Goal: Task Accomplishment & Management: Complete application form

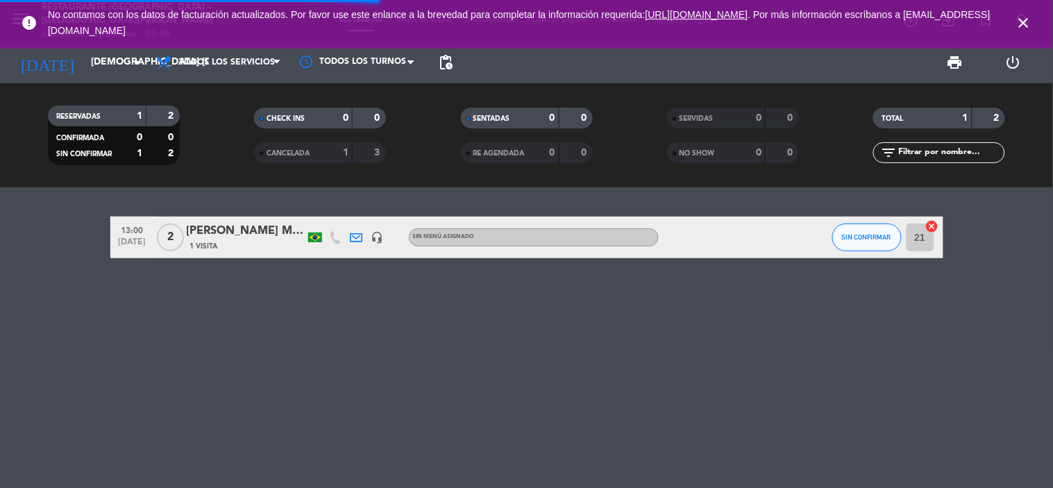
click at [1028, 24] on icon "close" at bounding box center [1024, 23] width 17 height 17
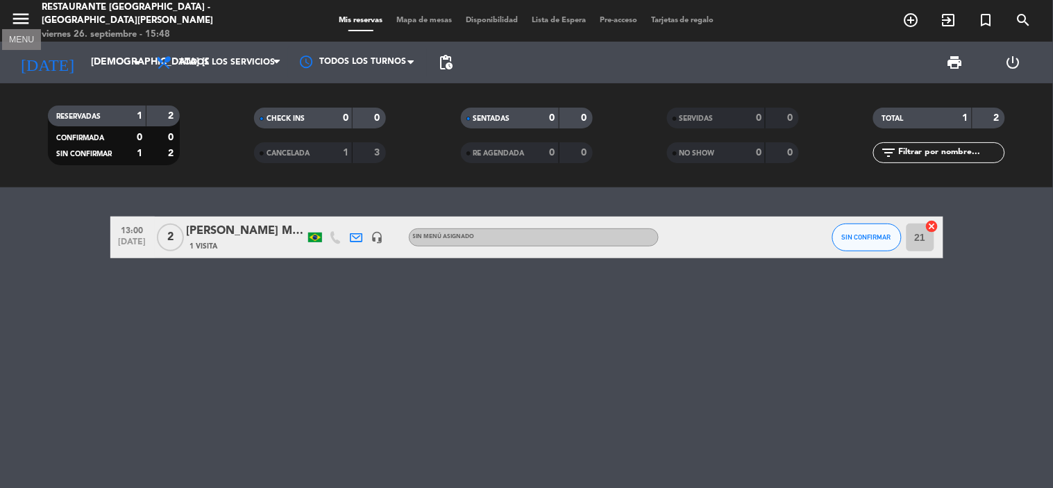
click at [16, 8] on icon "menu" at bounding box center [20, 18] width 21 height 21
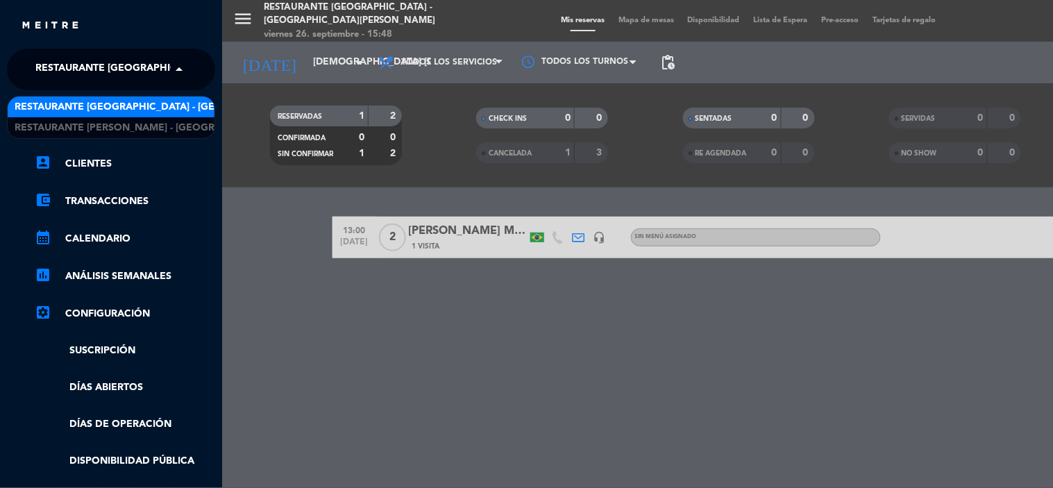
click at [176, 69] on span at bounding box center [183, 69] width 24 height 29
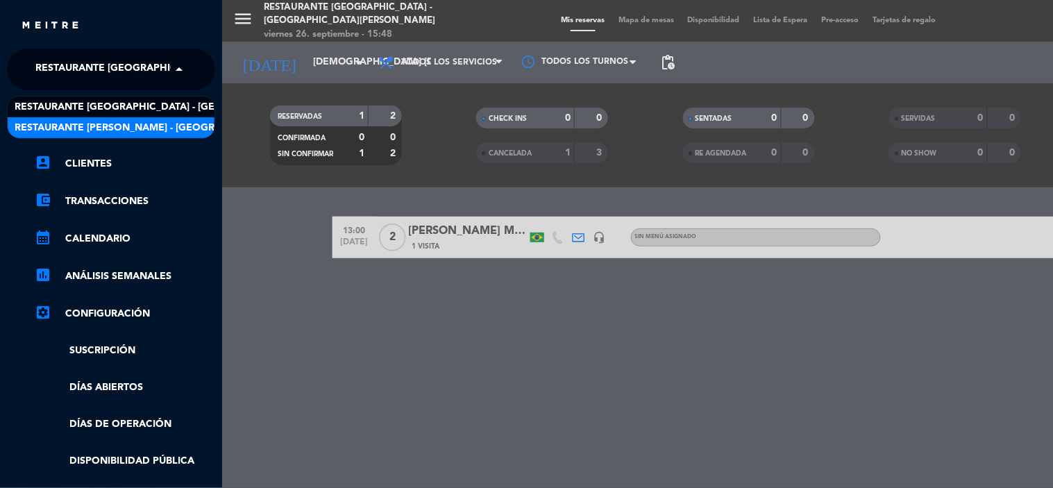
click at [164, 120] on span "Restaurante [PERSON_NAME] - [GEOGRAPHIC_DATA][PERSON_NAME]" at bounding box center [187, 128] width 344 height 16
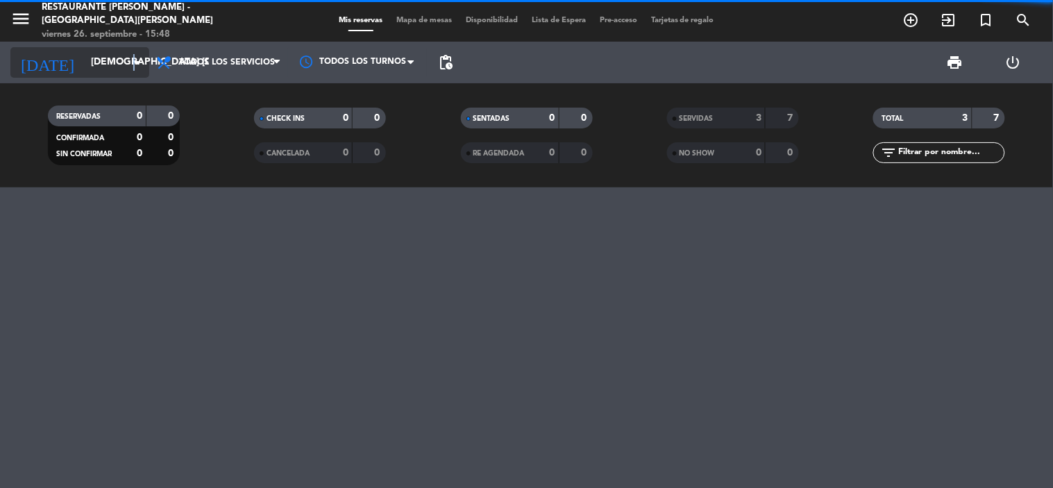
click at [135, 58] on icon "arrow_drop_down" at bounding box center [137, 62] width 17 height 17
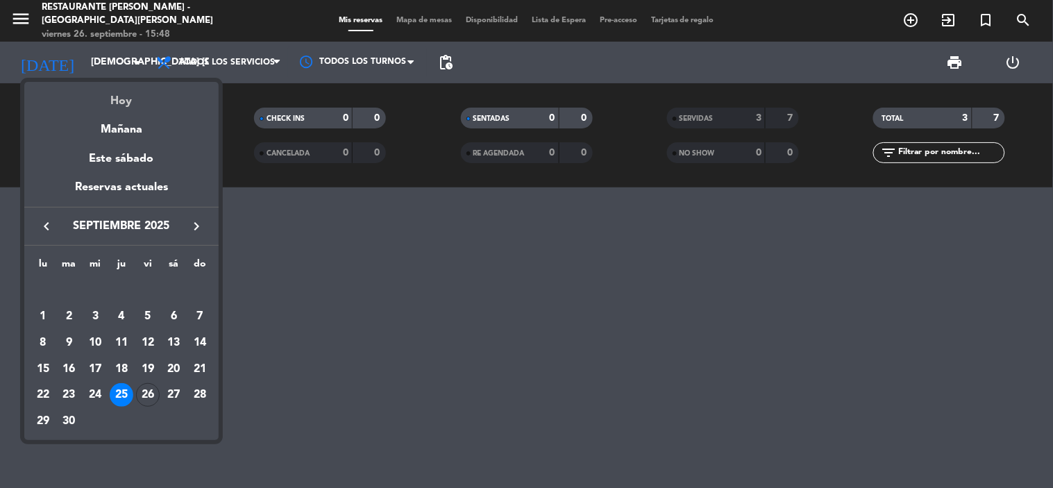
click at [120, 92] on div "Hoy" at bounding box center [121, 96] width 194 height 28
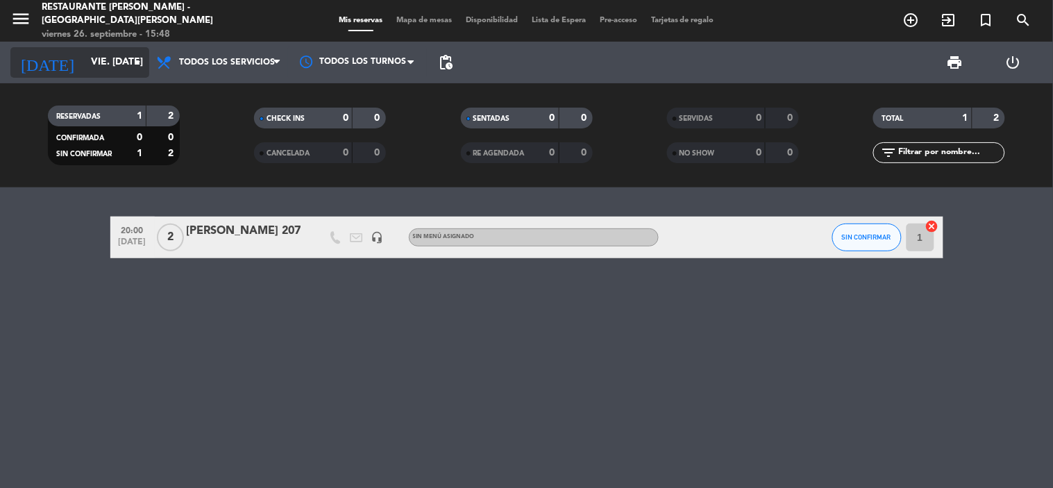
click at [140, 62] on icon "arrow_drop_down" at bounding box center [137, 62] width 17 height 17
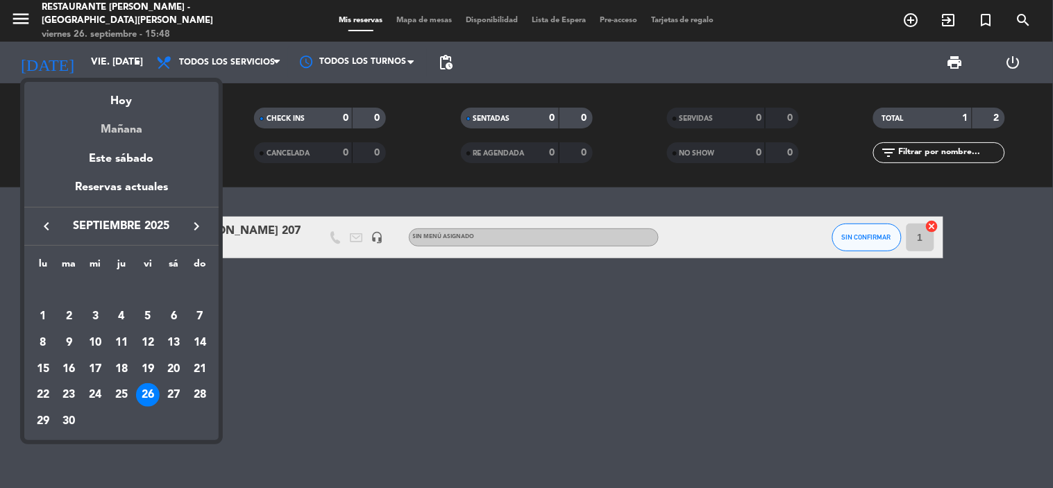
click at [132, 123] on div "Mañana" at bounding box center [121, 124] width 194 height 28
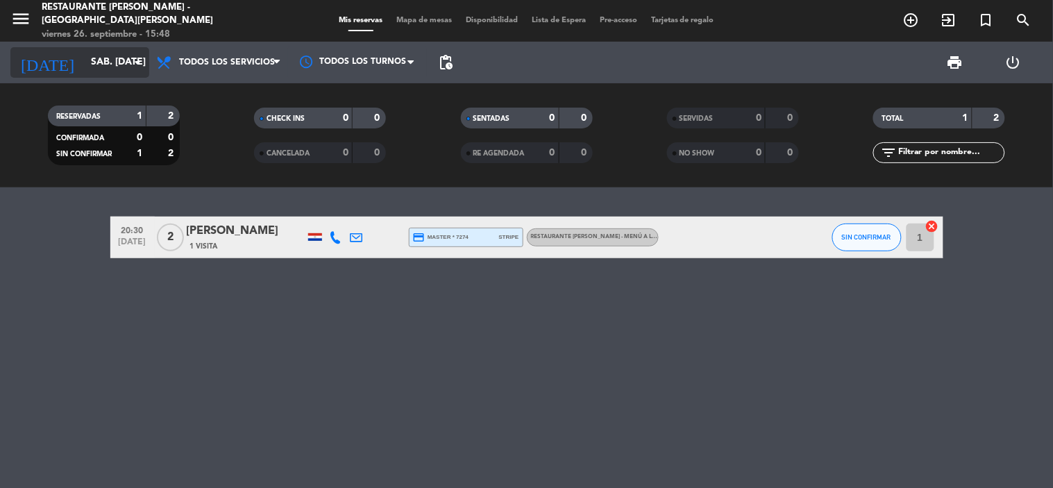
click at [132, 59] on icon "arrow_drop_down" at bounding box center [137, 62] width 17 height 17
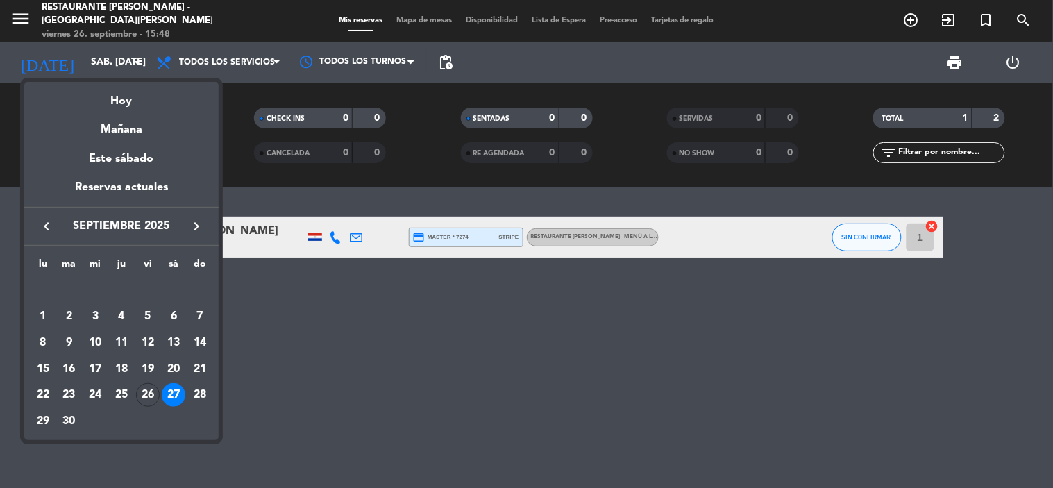
drag, startPoint x: 108, startPoint y: 101, endPoint x: 127, endPoint y: 101, distance: 19.4
click at [108, 101] on div "Hoy" at bounding box center [121, 96] width 194 height 28
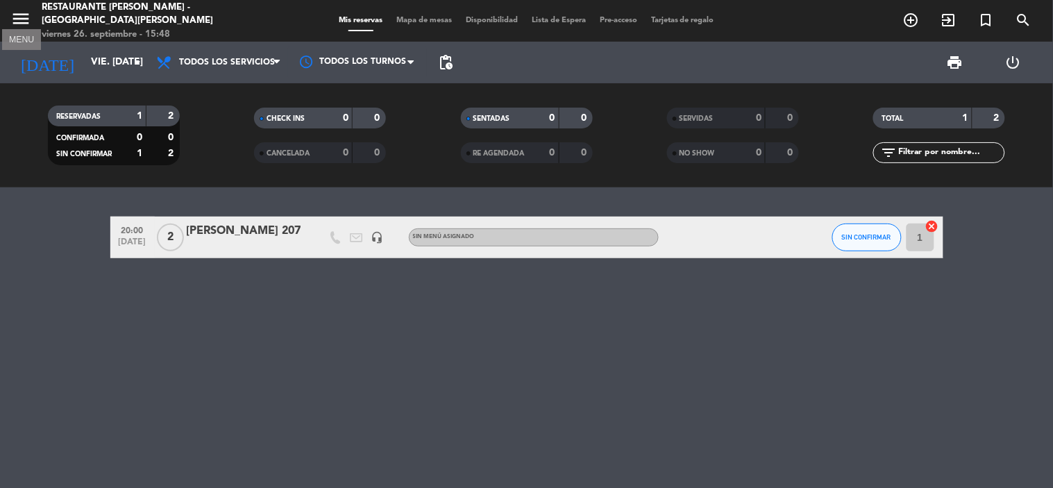
click at [19, 11] on icon "menu" at bounding box center [20, 18] width 21 height 21
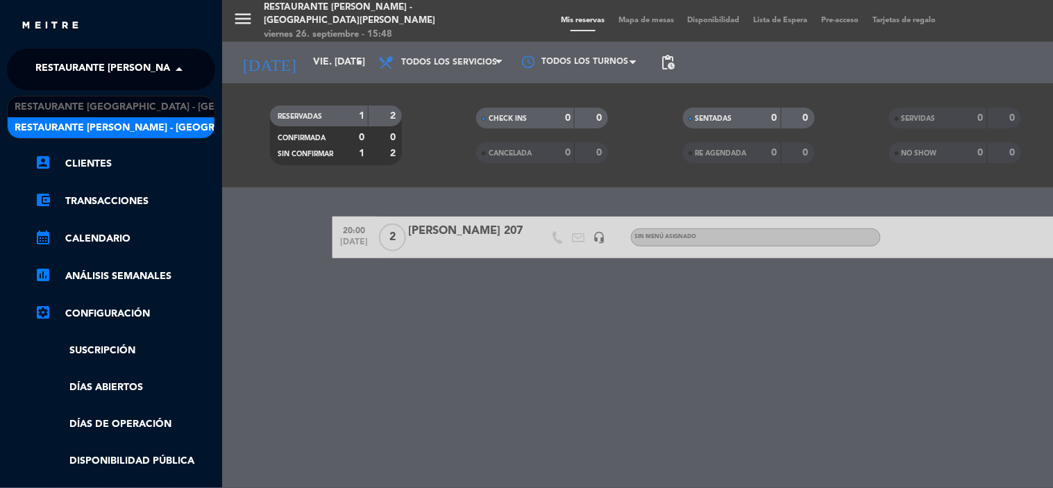
click at [181, 66] on span at bounding box center [183, 69] width 24 height 29
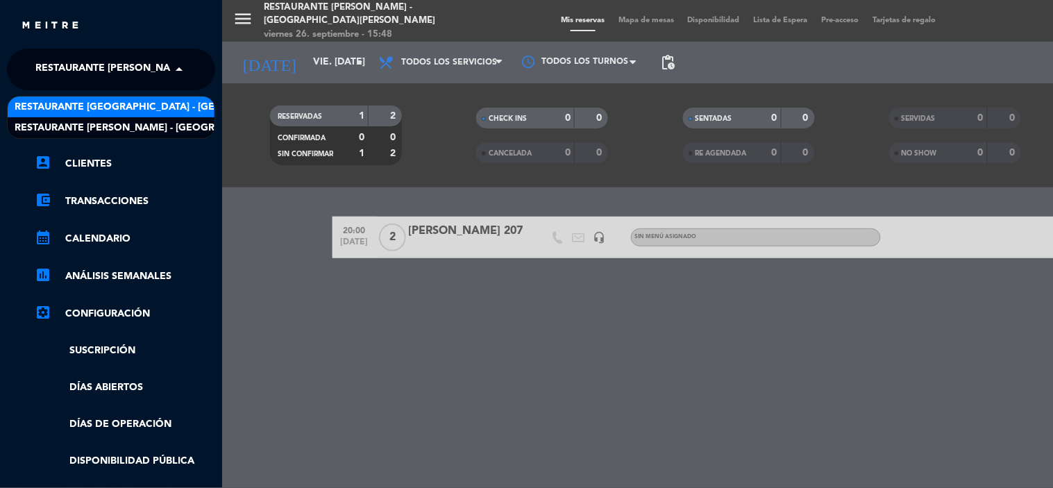
click at [157, 99] on span "Restaurante [GEOGRAPHIC_DATA] - [GEOGRAPHIC_DATA][PERSON_NAME]" at bounding box center [198, 107] width 367 height 16
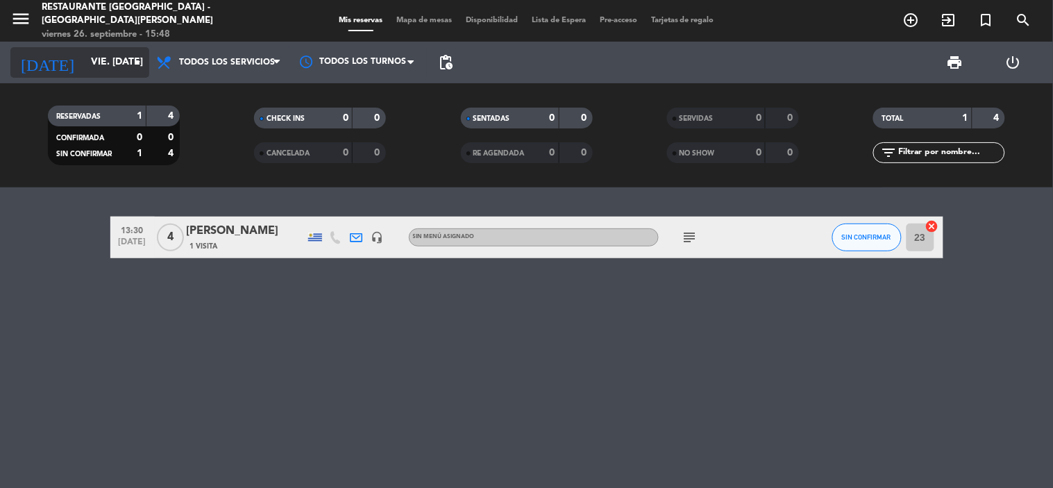
click at [134, 63] on icon "arrow_drop_down" at bounding box center [137, 62] width 17 height 17
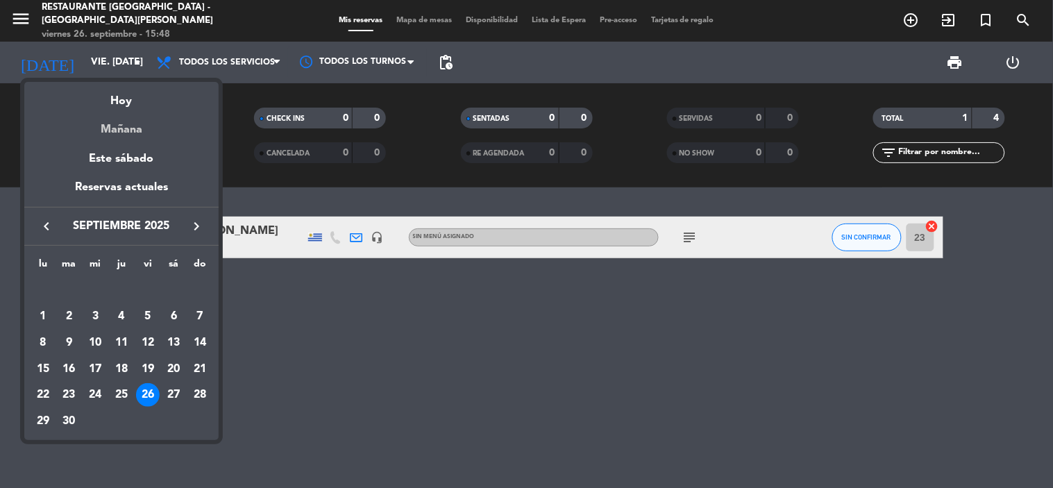
click at [124, 131] on div "Mañana" at bounding box center [121, 124] width 194 height 28
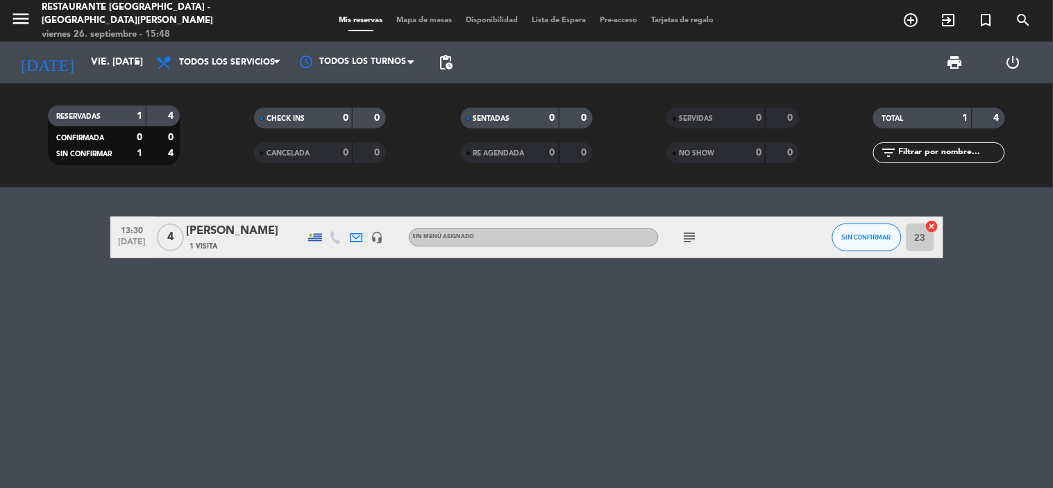
type input "sáb. [DATE]"
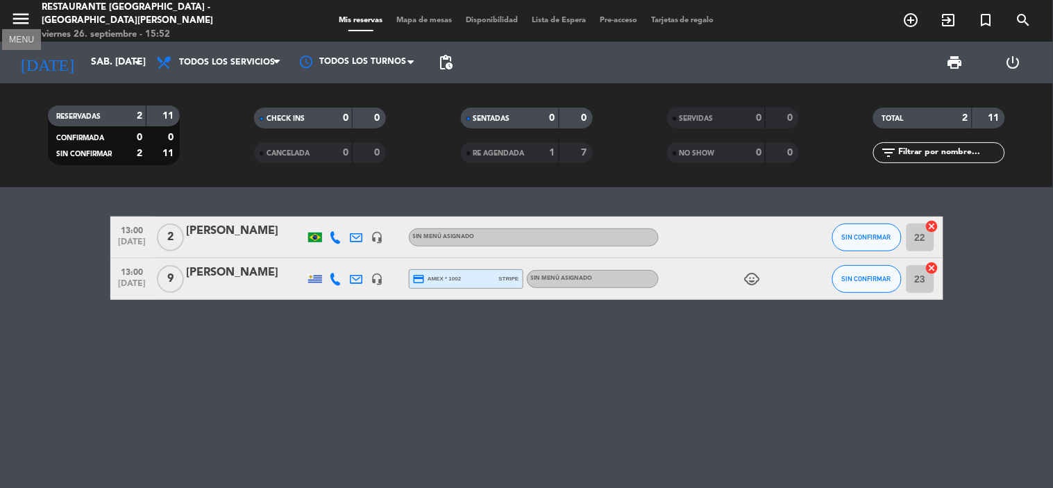
click at [23, 11] on icon "menu" at bounding box center [20, 18] width 21 height 21
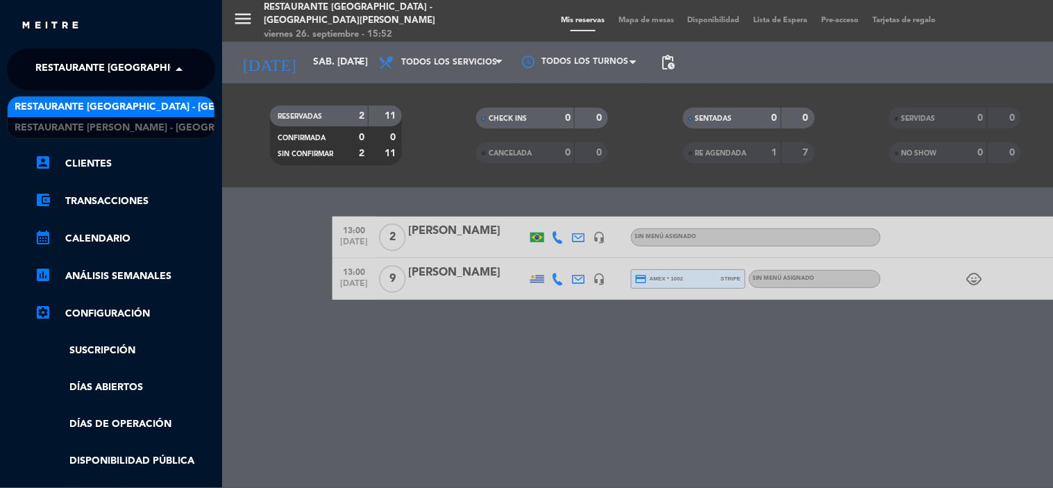
click at [167, 72] on span "Restaurante [GEOGRAPHIC_DATA] - [GEOGRAPHIC_DATA][PERSON_NAME]" at bounding box center [218, 69] width 367 height 29
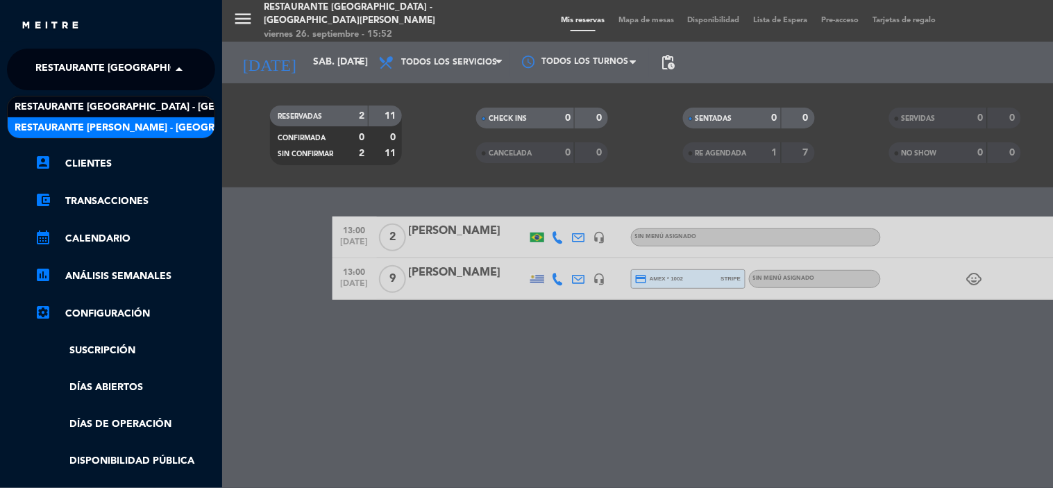
click at [144, 134] on span "Restaurante [PERSON_NAME] - [GEOGRAPHIC_DATA][PERSON_NAME]" at bounding box center [187, 128] width 344 height 16
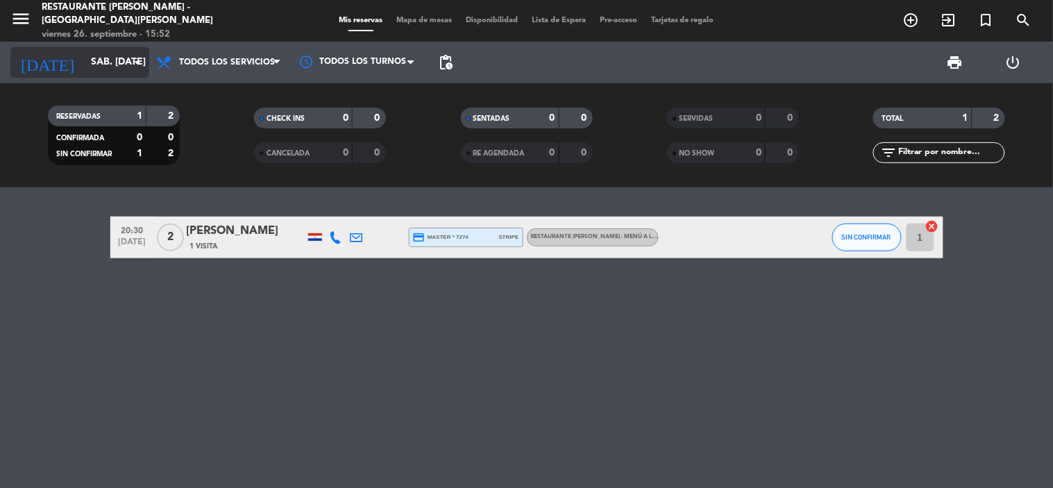
click at [130, 61] on icon "arrow_drop_down" at bounding box center [137, 62] width 17 height 17
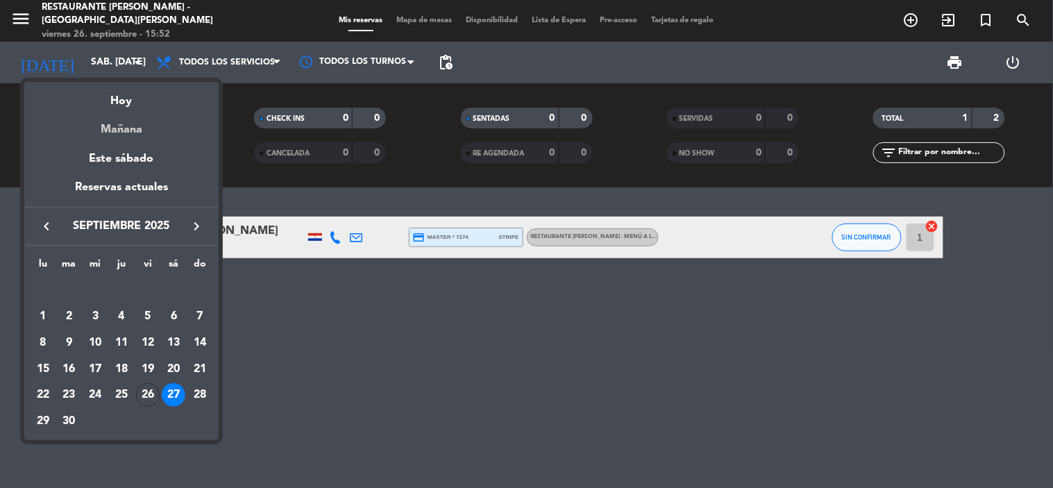
click at [119, 126] on div "Mañana" at bounding box center [121, 124] width 194 height 28
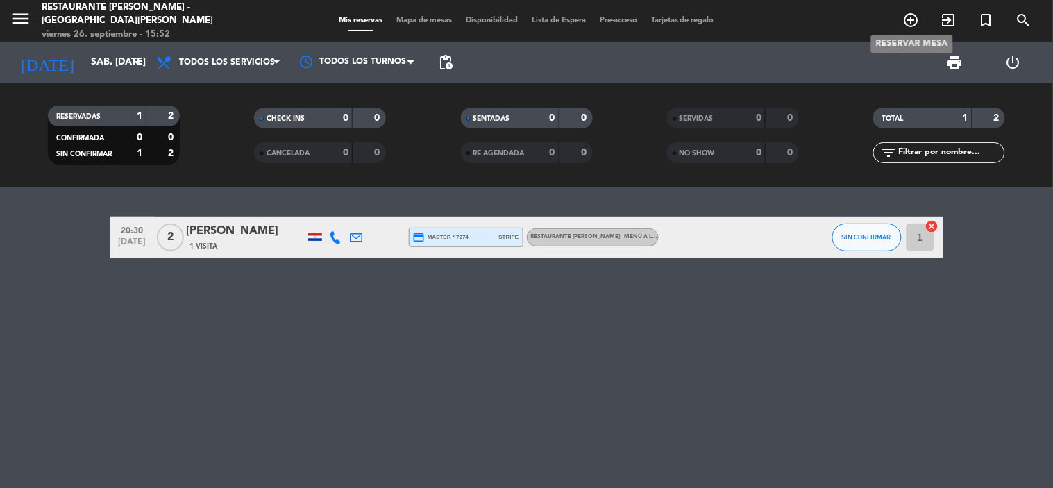
click at [925, 19] on span "add_circle_outline" at bounding box center [911, 20] width 37 height 24
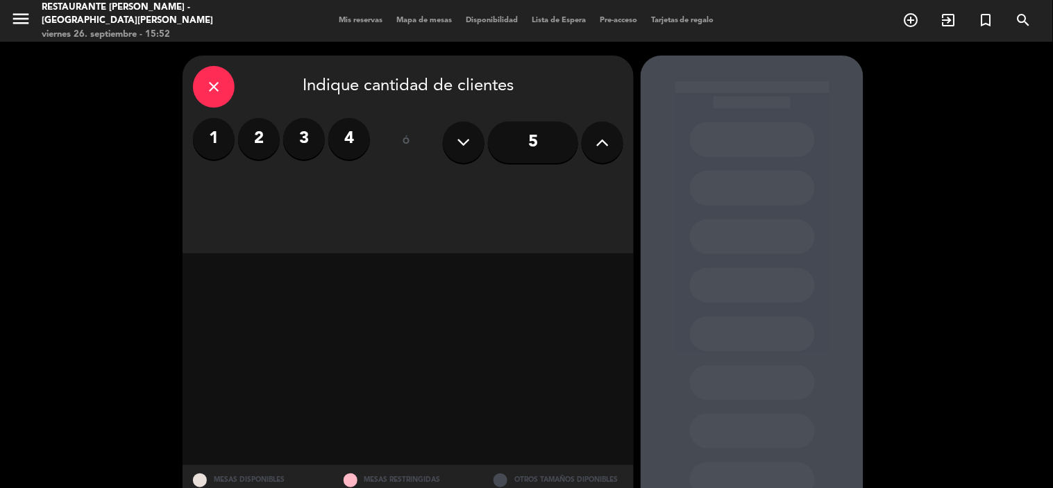
click at [267, 140] on label "2" at bounding box center [259, 139] width 42 height 42
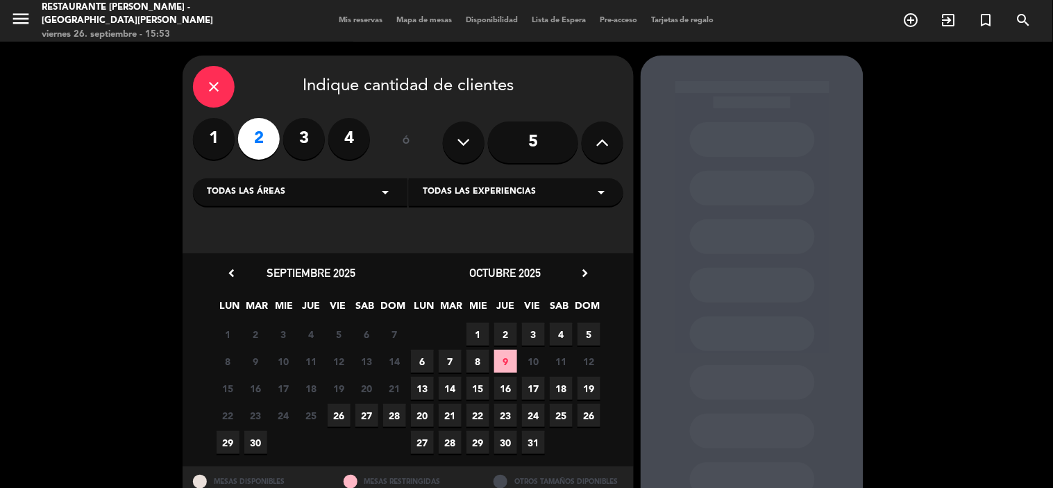
click at [362, 407] on span "27" at bounding box center [366, 415] width 23 height 23
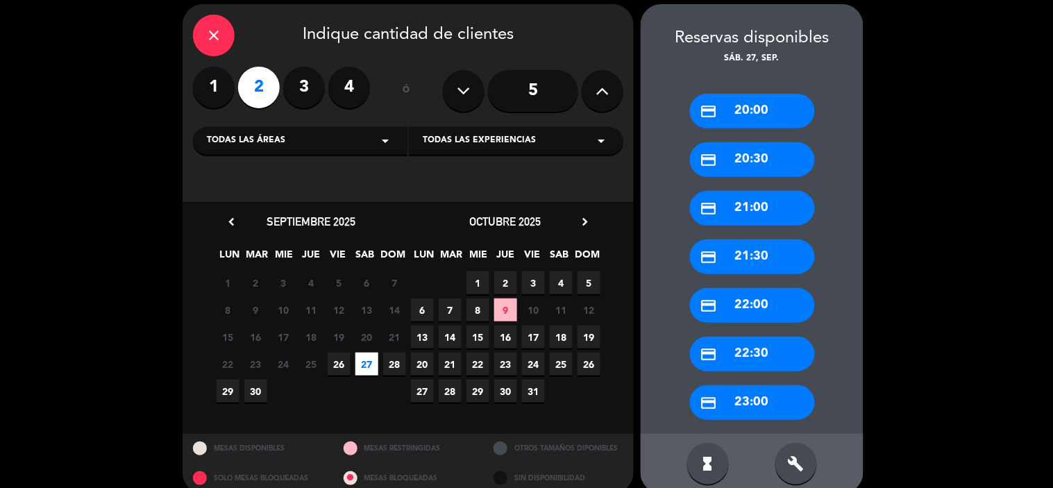
click at [744, 213] on div "credit_card 21:00" at bounding box center [752, 208] width 125 height 35
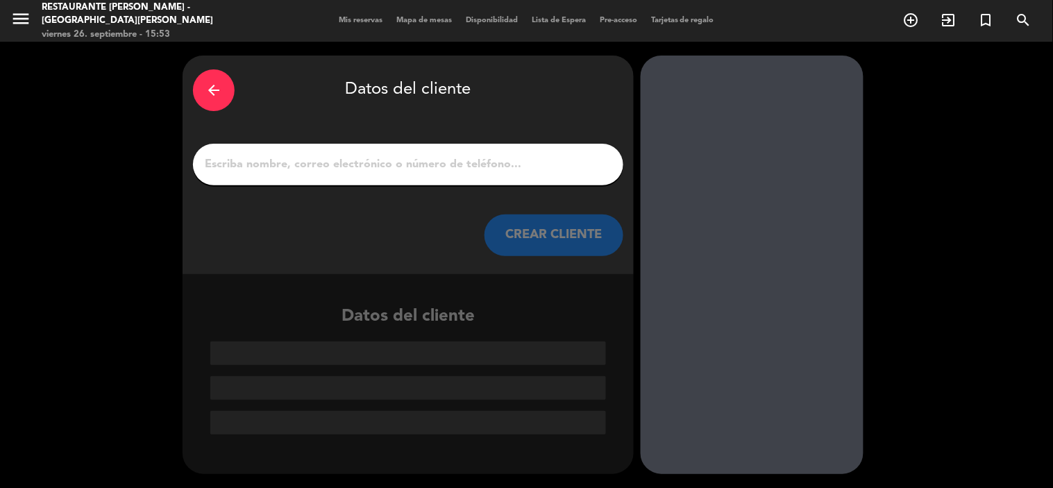
click at [312, 160] on input "1" at bounding box center [408, 164] width 410 height 19
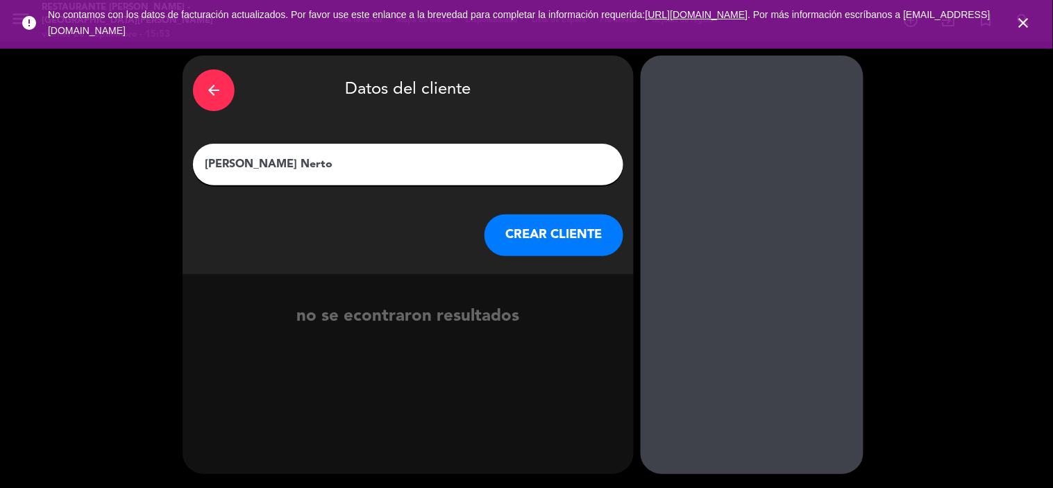
type input "[PERSON_NAME] Nerto"
click at [553, 237] on button "CREAR CLIENTE" at bounding box center [554, 236] width 139 height 42
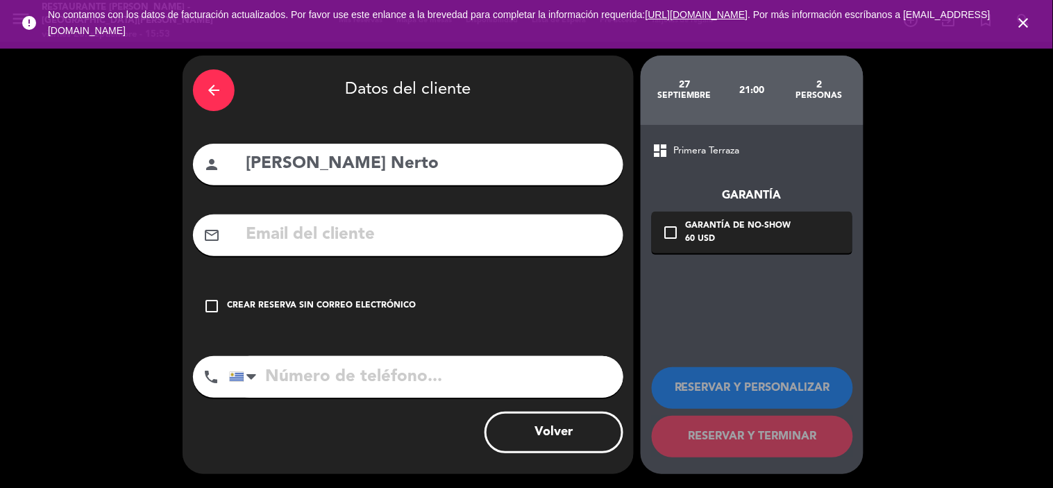
click at [313, 375] on input "tel" at bounding box center [426, 377] width 394 height 42
paste input "[PHONE_NUMBER]"
type input "[PHONE_NUMBER]"
click at [448, 236] on input "text" at bounding box center [428, 235] width 369 height 28
paste input "[PERSON_NAME][EMAIL_ADDRESS][DOMAIN_NAME]"
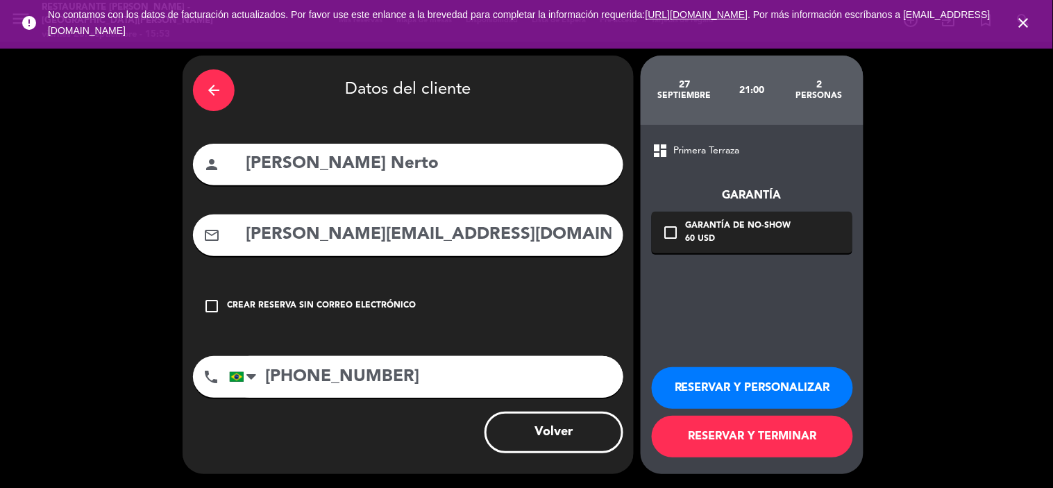
type input "[PERSON_NAME][EMAIL_ADDRESS][DOMAIN_NAME]"
click at [769, 384] on button "RESERVAR Y PERSONALIZAR" at bounding box center [752, 388] width 201 height 42
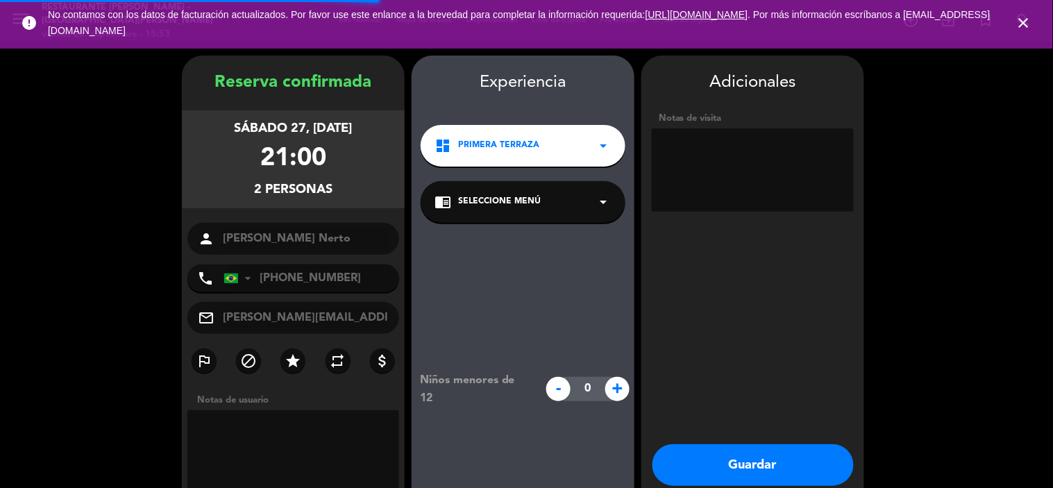
scroll to position [56, 0]
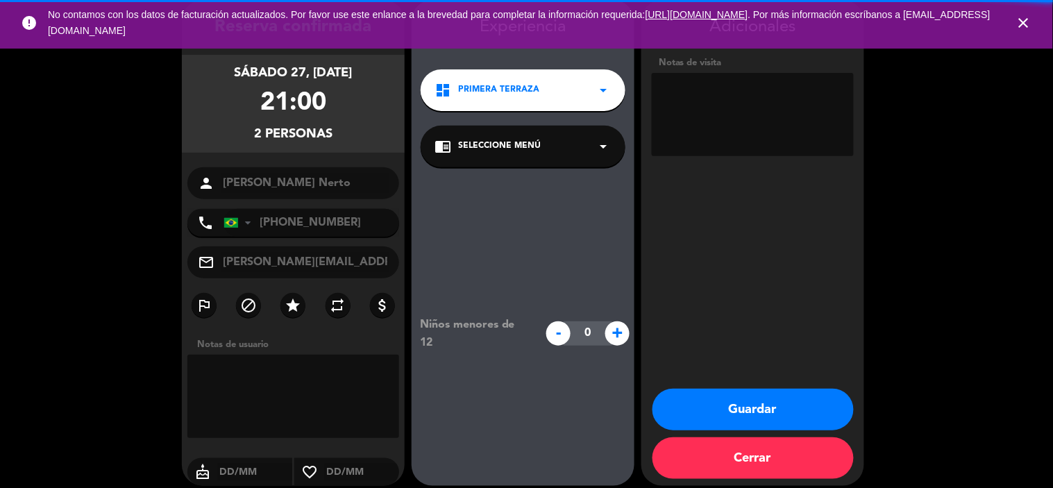
click at [739, 131] on textarea at bounding box center [753, 114] width 202 height 83
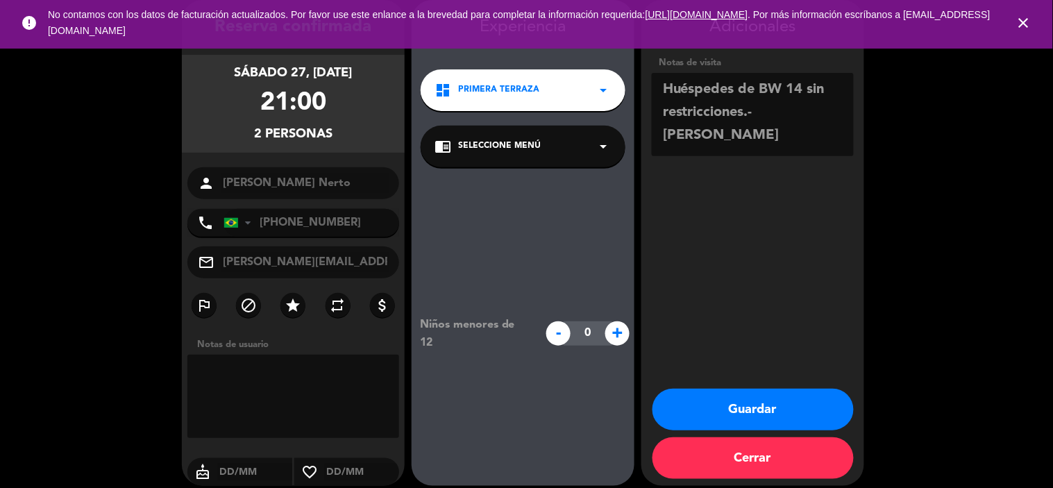
type textarea "Huéspedes de BW 14 sin restricciones.-[PERSON_NAME]"
click at [748, 401] on button "Guardar" at bounding box center [753, 410] width 201 height 42
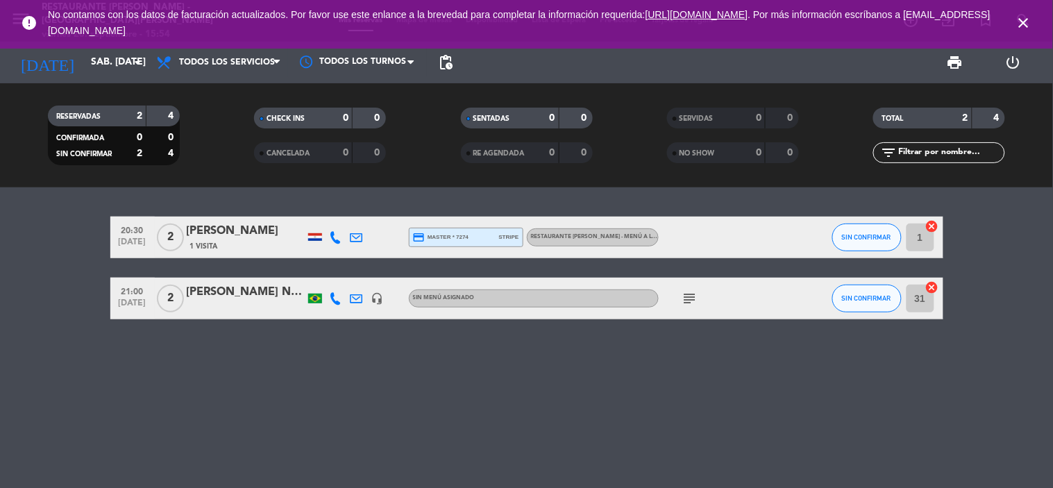
click at [1027, 23] on icon "close" at bounding box center [1024, 23] width 17 height 17
